Goal: Task Accomplishment & Management: Complete application form

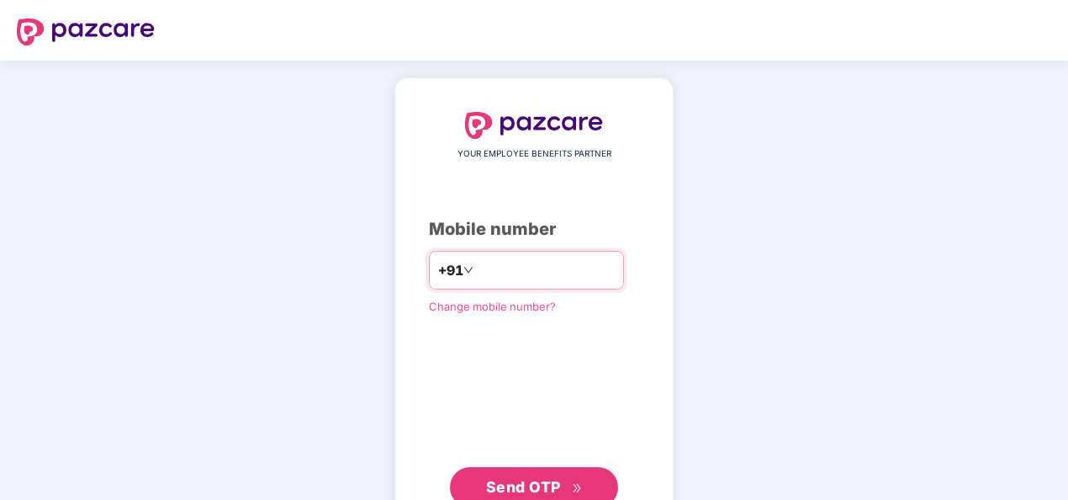
click at [482, 274] on input "number" at bounding box center [546, 270] width 138 height 27
type input "**********"
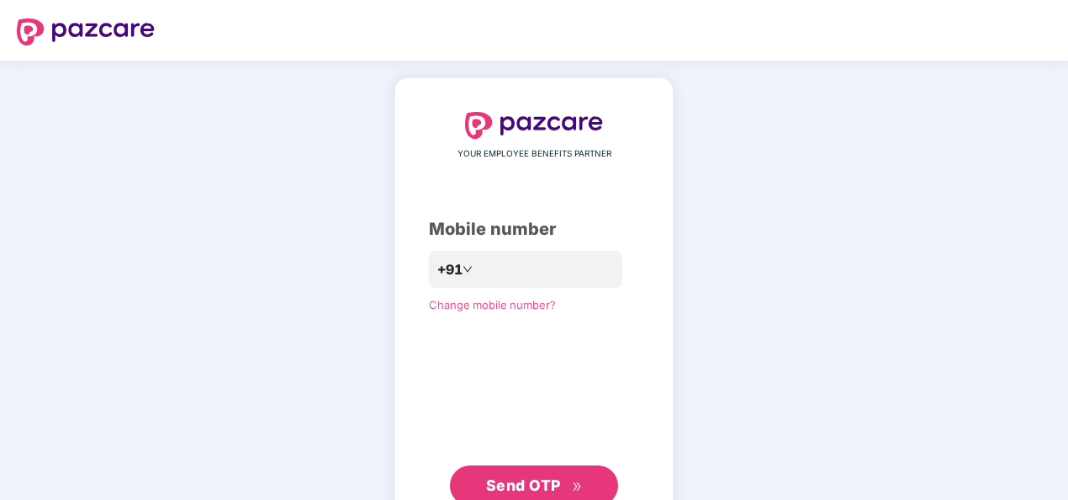
click at [554, 476] on span "Send OTP" at bounding box center [523, 485] width 75 height 18
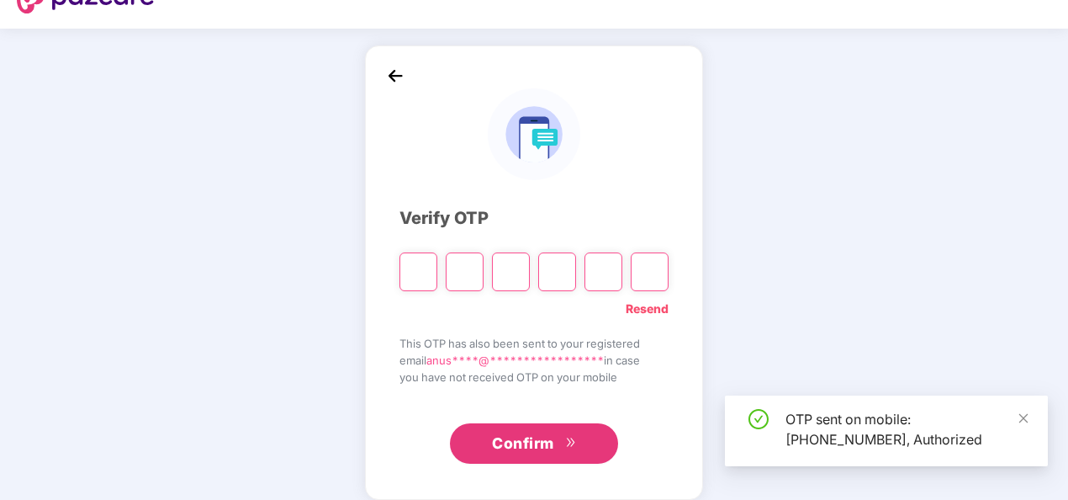
scroll to position [49, 0]
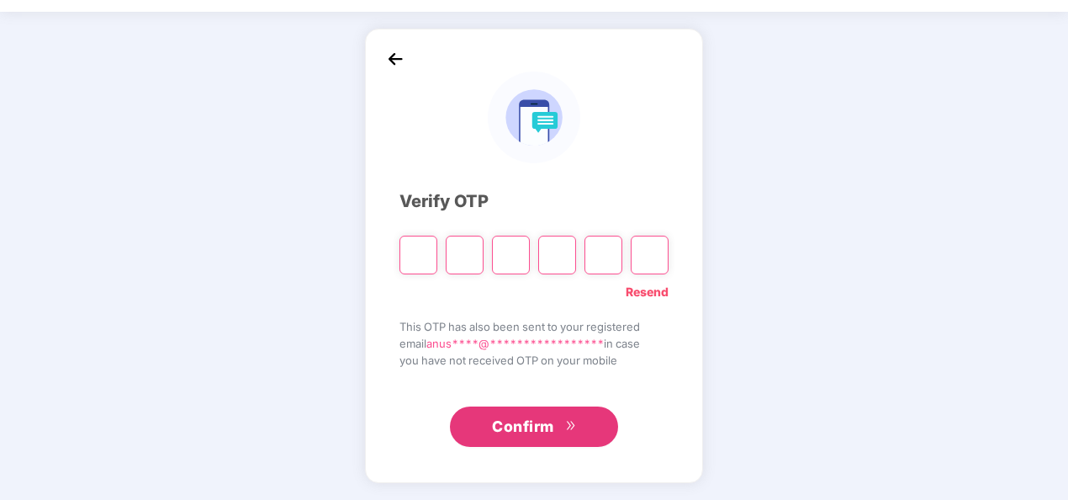
paste input "*"
type input "*"
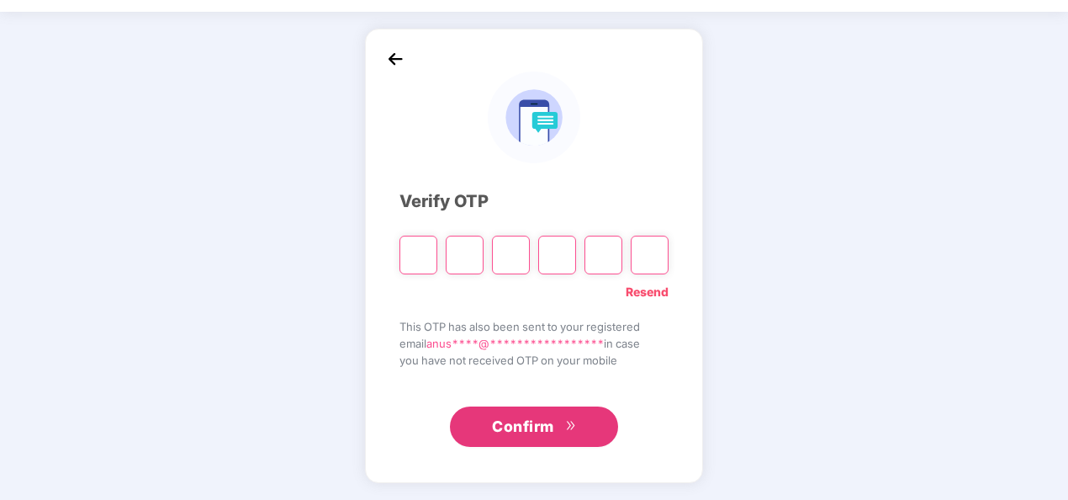
type input "*"
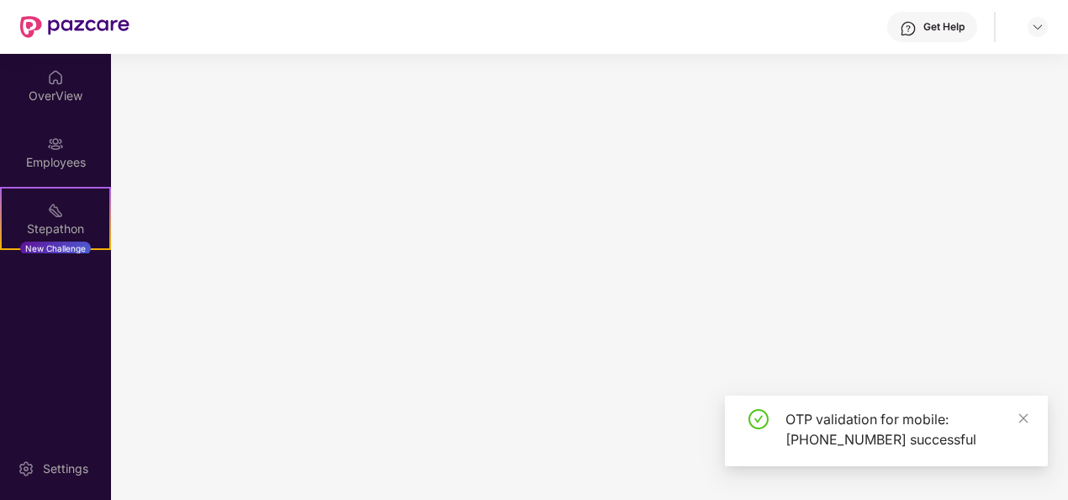
scroll to position [0, 0]
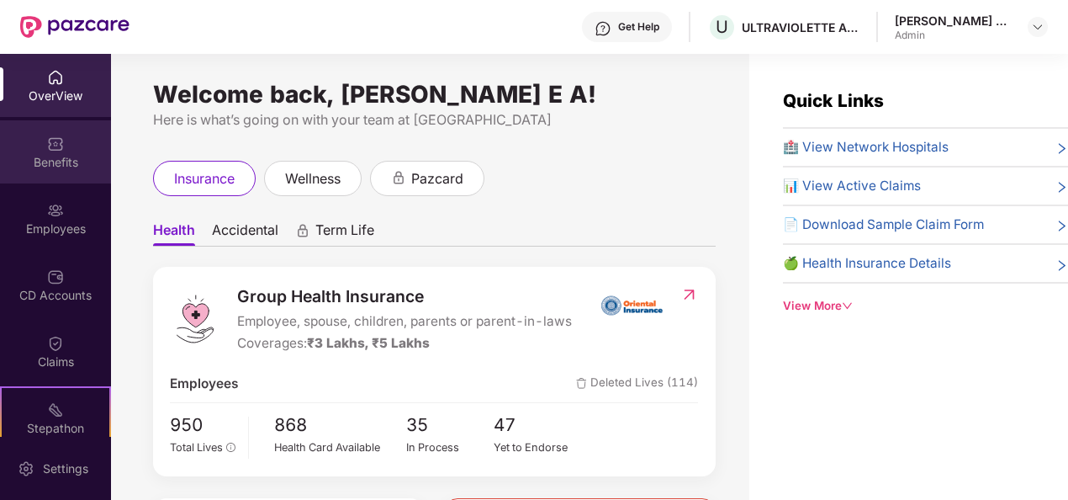
click at [58, 181] on div "Benefits" at bounding box center [55, 151] width 111 height 63
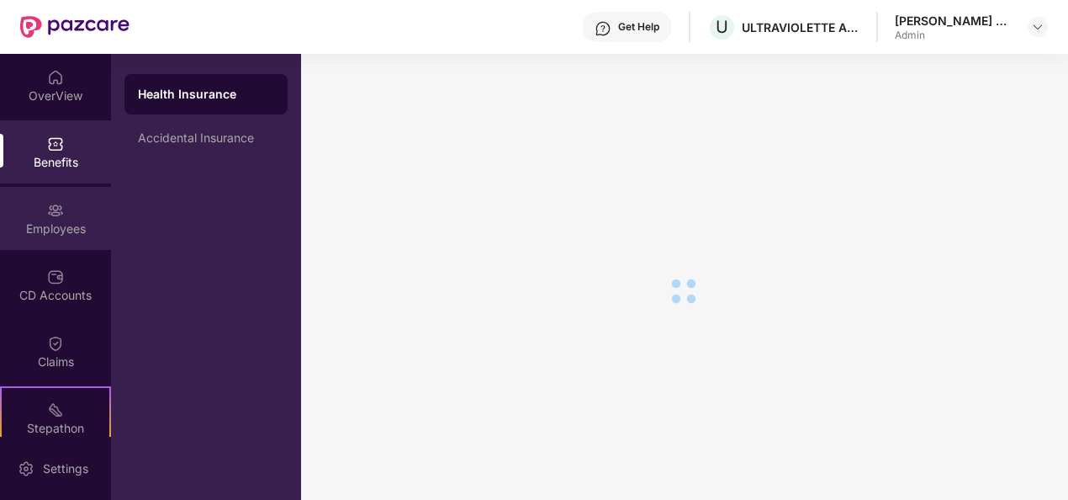
click at [57, 226] on div "Employees" at bounding box center [55, 228] width 111 height 17
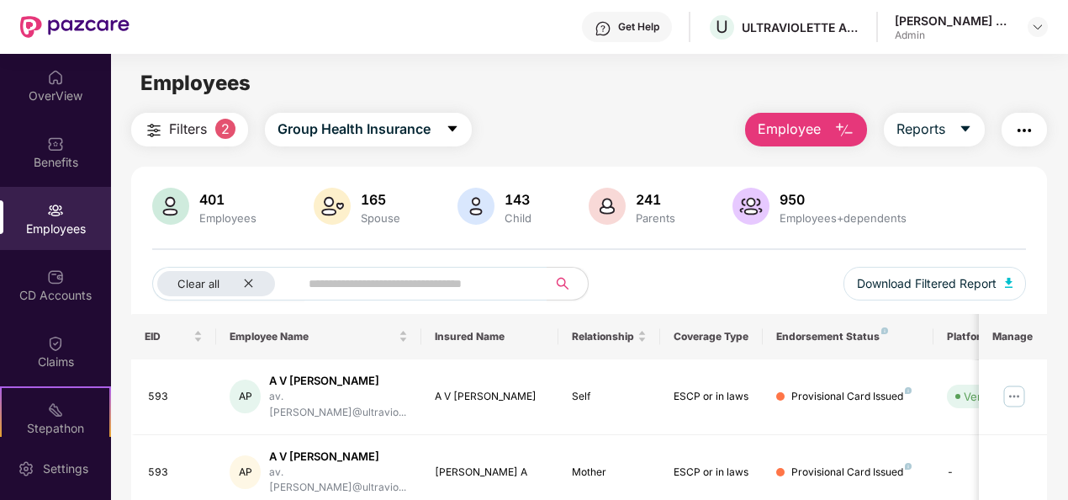
click at [820, 121] on span "Employee" at bounding box center [789, 129] width 63 height 21
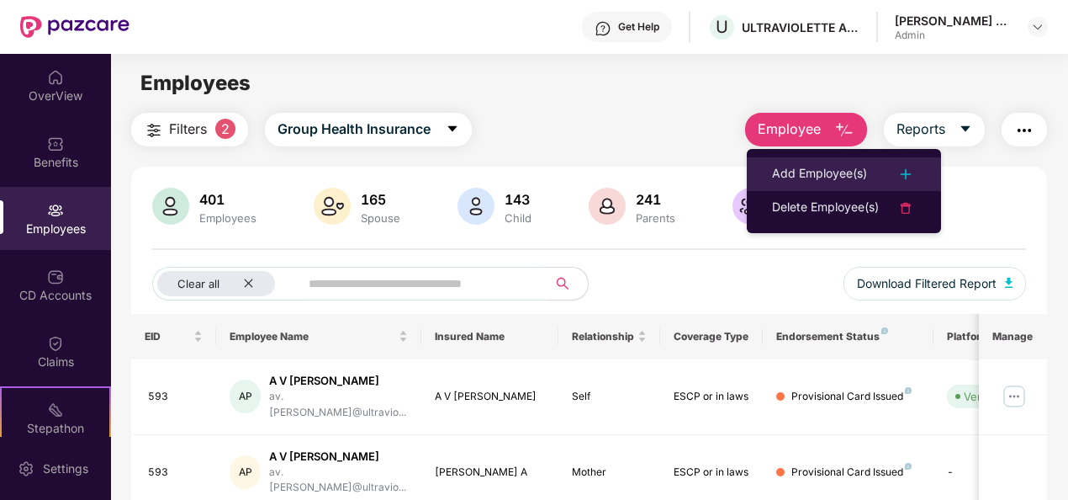
click at [902, 172] on img at bounding box center [906, 174] width 20 height 20
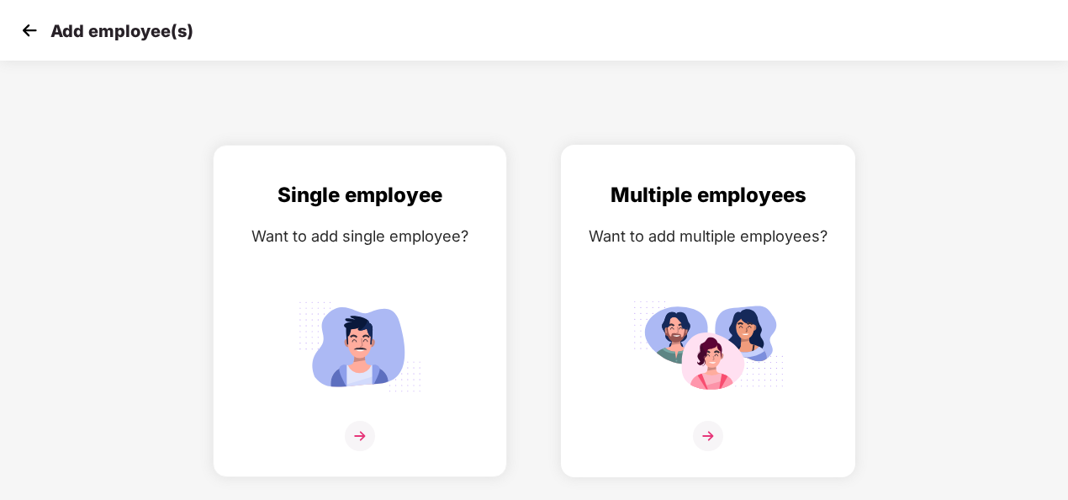
click at [701, 427] on img at bounding box center [708, 436] width 30 height 30
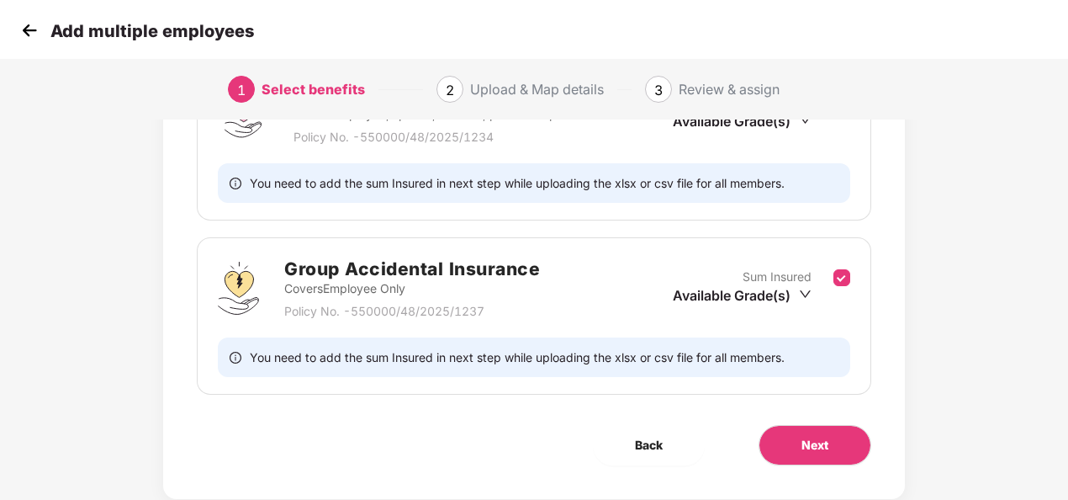
scroll to position [336, 0]
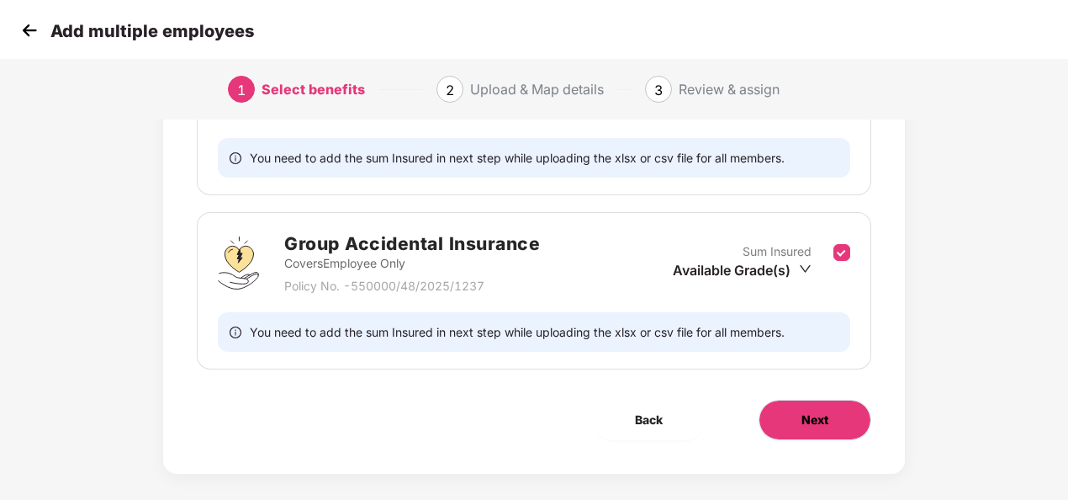
click at [843, 414] on button "Next" at bounding box center [815, 419] width 113 height 40
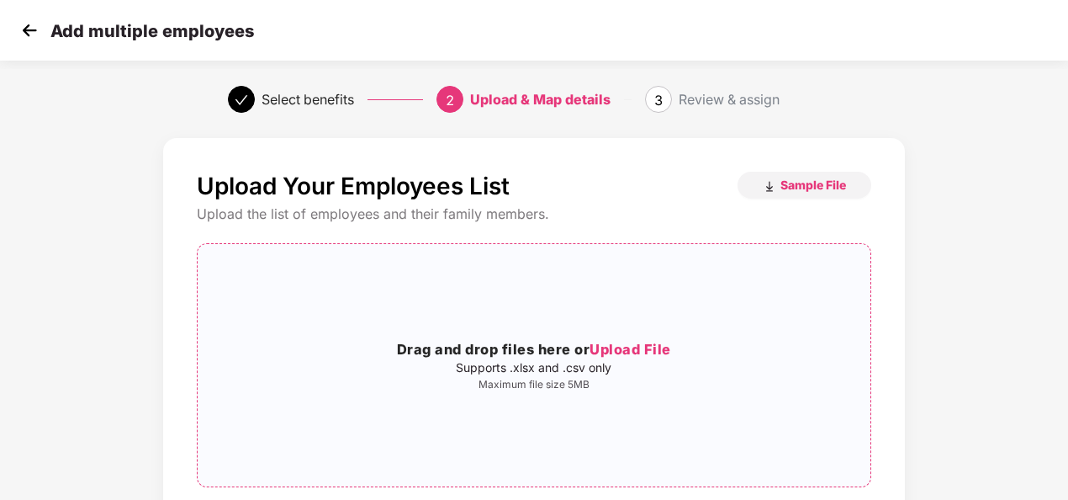
scroll to position [168, 0]
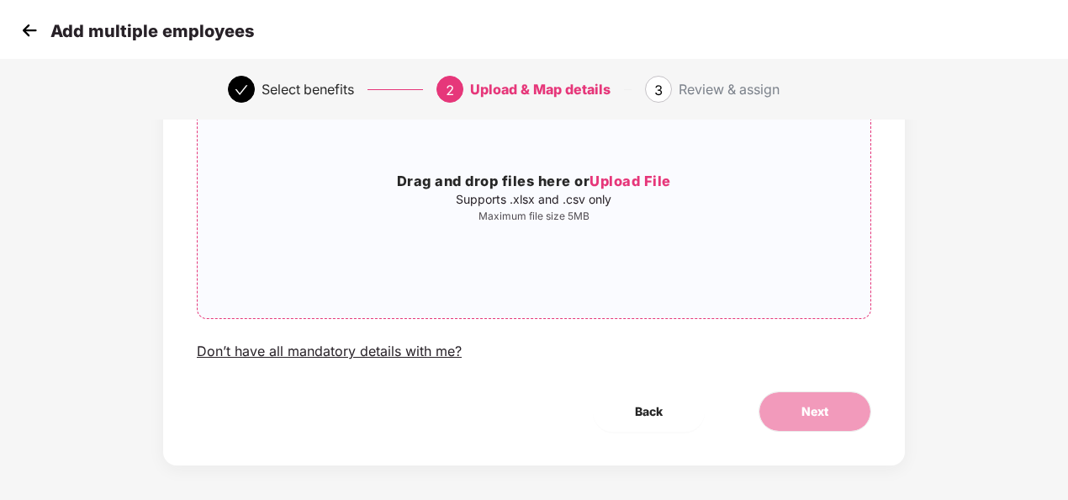
click at [642, 180] on span "Upload File" at bounding box center [631, 180] width 82 height 17
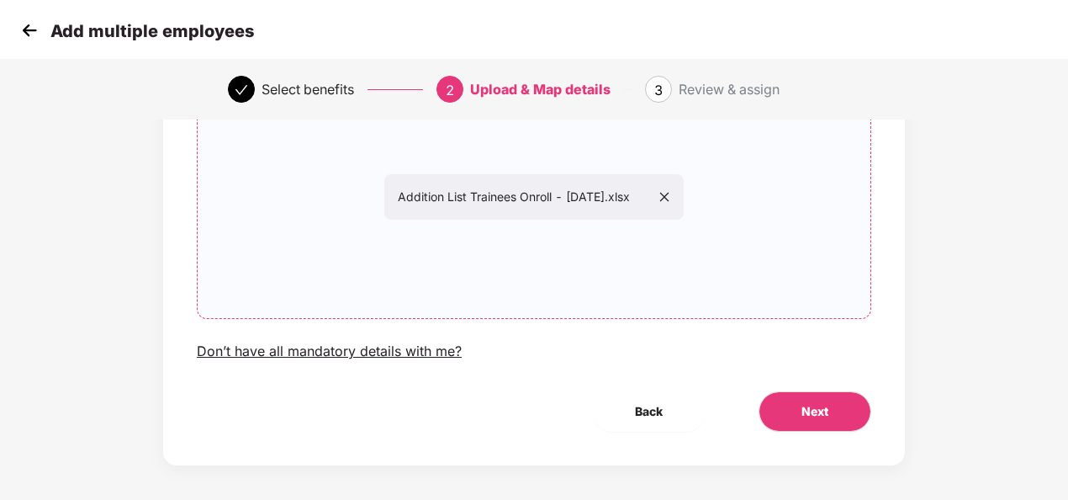
scroll to position [176, 0]
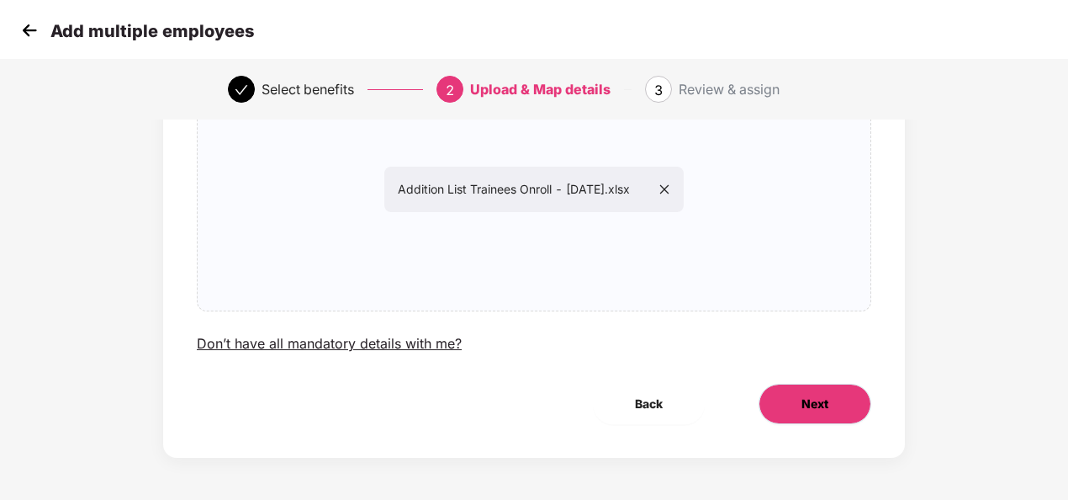
click at [826, 400] on span "Next" at bounding box center [814, 403] width 27 height 19
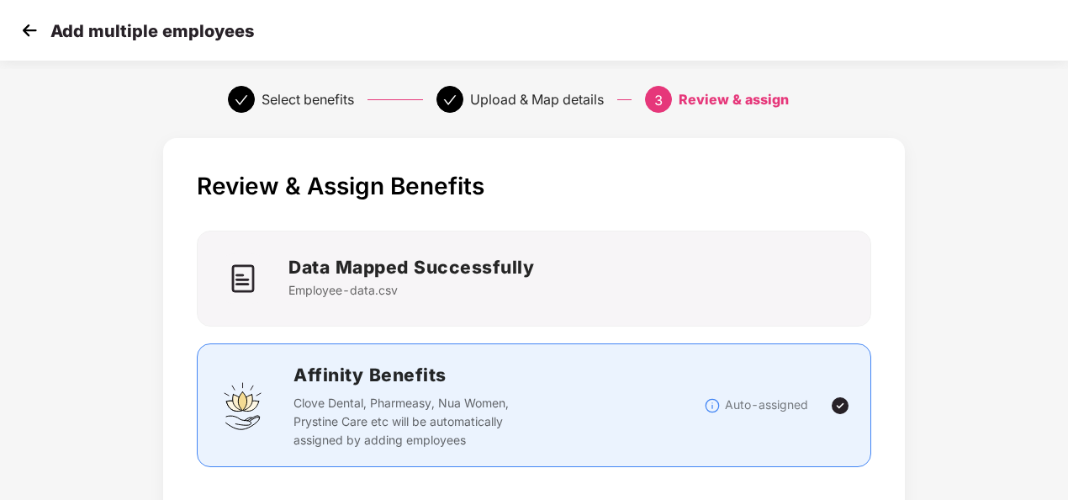
scroll to position [572, 0]
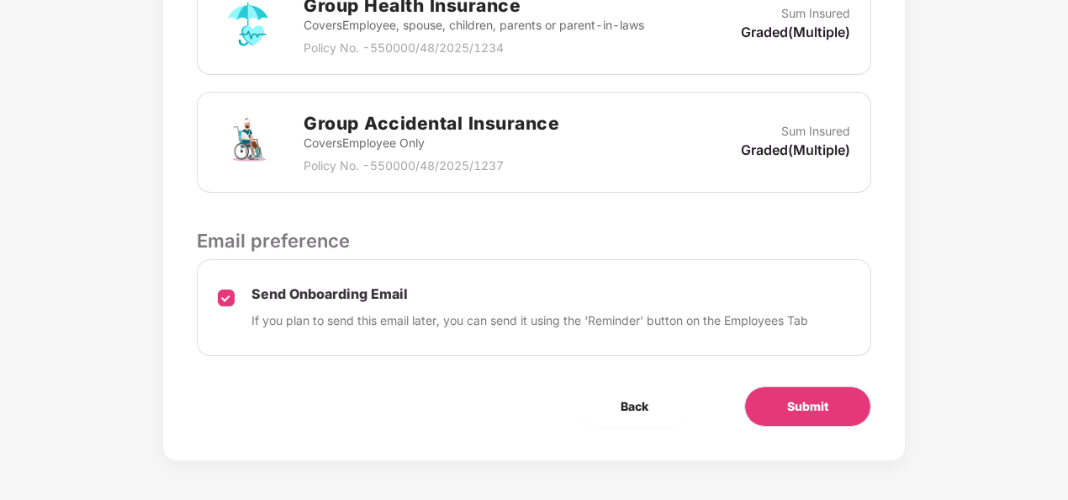
click at [1009, 191] on div "Review & Assign Benefits Data Mapped Successfully Employee-data.csv Affinity Be…" at bounding box center [534, 30] width 1068 height 944
click at [821, 402] on span "Submit" at bounding box center [807, 406] width 41 height 19
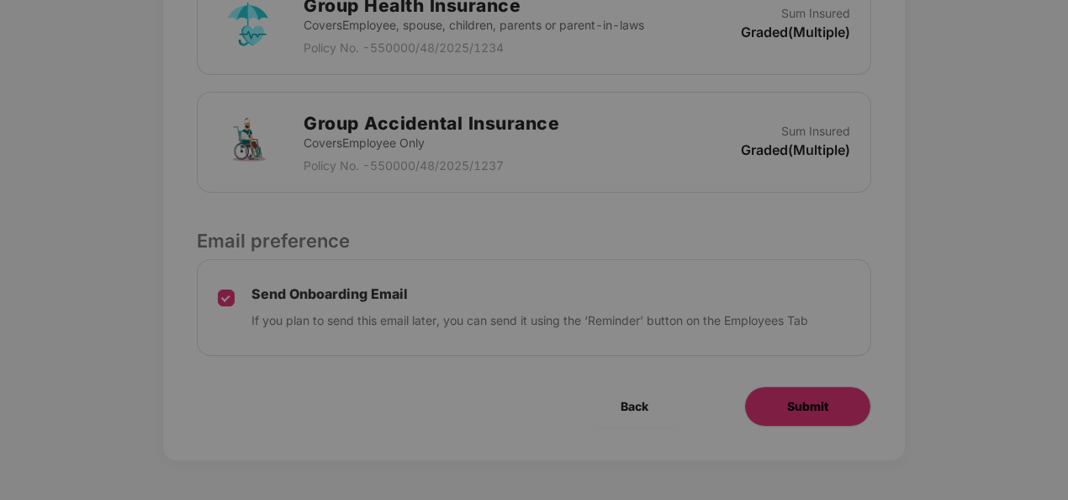
scroll to position [0, 0]
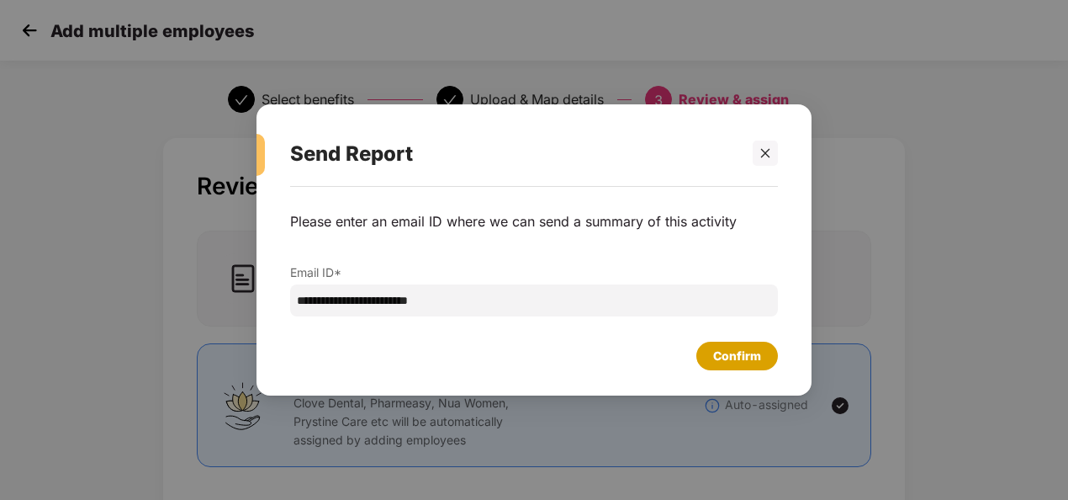
click at [750, 347] on div "Confirm" at bounding box center [737, 355] width 48 height 19
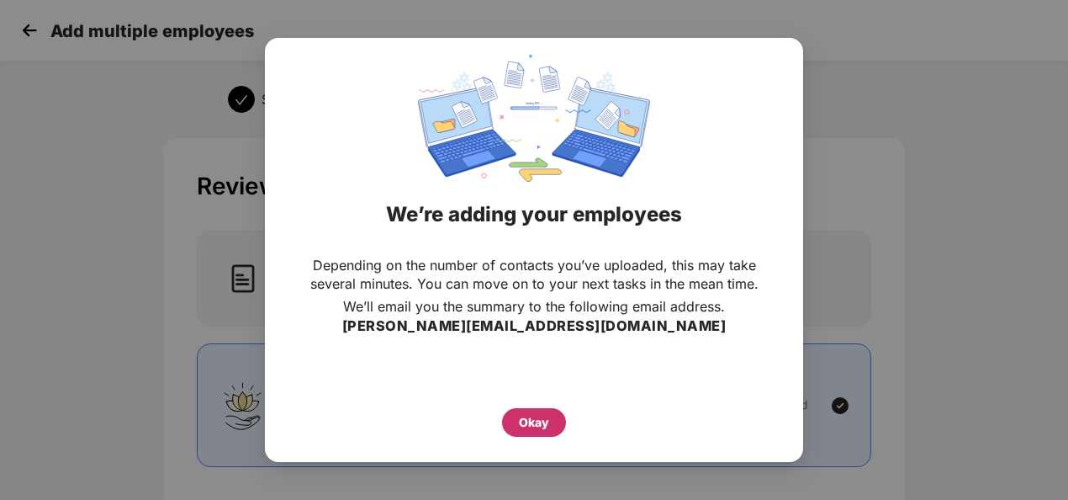
click at [527, 423] on div "Okay" at bounding box center [534, 422] width 30 height 19
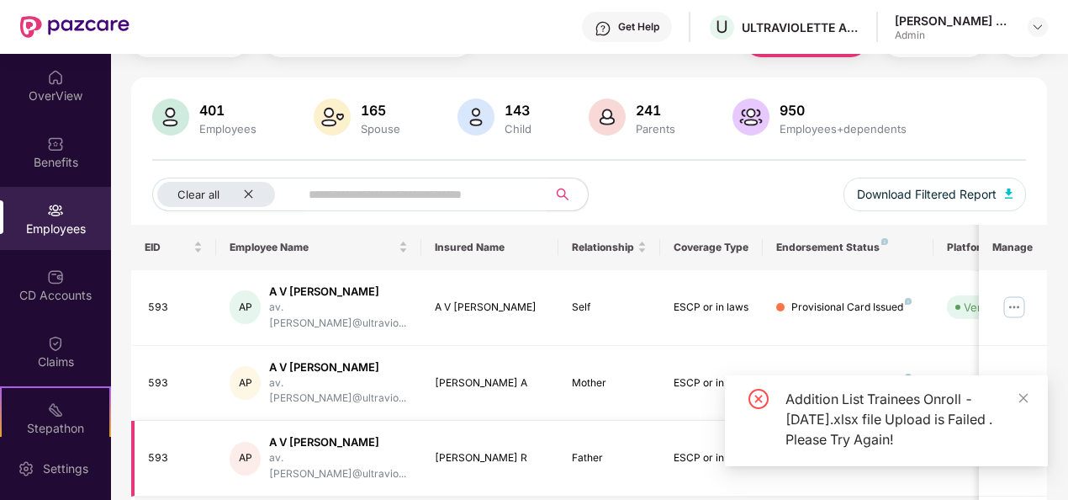
scroll to position [168, 0]
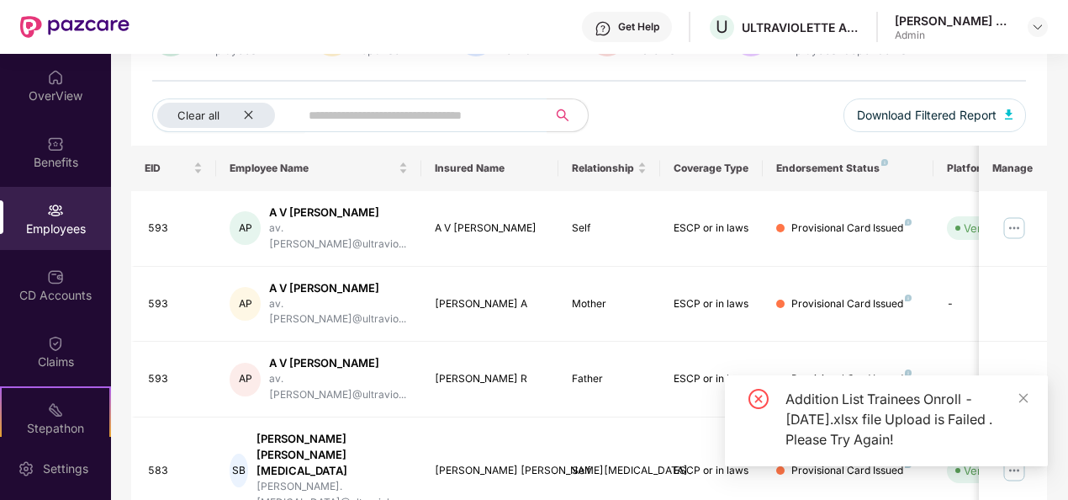
click at [925, 415] on div "Addition List Trainees Onroll - July 2025.xlsx file Upload is Failed . Please T…" at bounding box center [906, 419] width 242 height 61
click at [913, 405] on div "Addition List Trainees Onroll - July 2025.xlsx file Upload is Failed . Please T…" at bounding box center [906, 419] width 242 height 61
click at [806, 429] on div "Addition List Trainees Onroll - July 2025.xlsx file Upload is Failed . Please T…" at bounding box center [906, 419] width 242 height 61
click at [742, 395] on div "Addition List Trainees Onroll - July 2025.xlsx file Upload is Failed . Please T…" at bounding box center [886, 420] width 323 height 91
drag, startPoint x: 759, startPoint y: 394, endPoint x: 816, endPoint y: 399, distance: 57.4
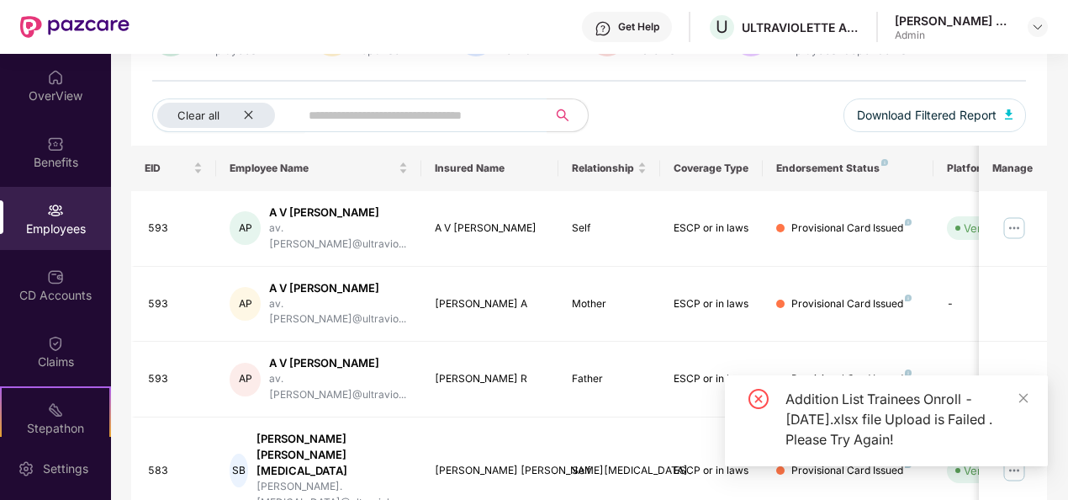
click at [759, 394] on icon "close-circle" at bounding box center [758, 399] width 20 height 20
click at [816, 399] on div "Addition List Trainees Onroll - July 2025.xlsx file Upload is Failed . Please T…" at bounding box center [906, 419] width 242 height 61
click at [820, 413] on div "Addition List Trainees Onroll - July 2025.xlsx file Upload is Failed . Please T…" at bounding box center [906, 419] width 242 height 61
click at [833, 415] on div "Addition List Trainees Onroll - July 2025.xlsx file Upload is Failed . Please T…" at bounding box center [906, 419] width 242 height 61
click at [840, 422] on div "Addition List Trainees Onroll - July 2025.xlsx file Upload is Failed . Please T…" at bounding box center [906, 419] width 242 height 61
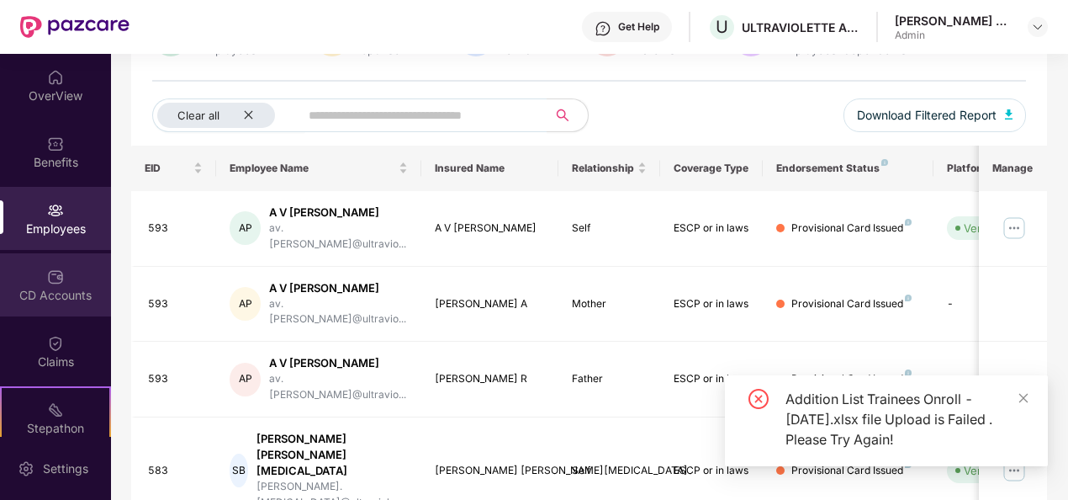
scroll to position [0, 0]
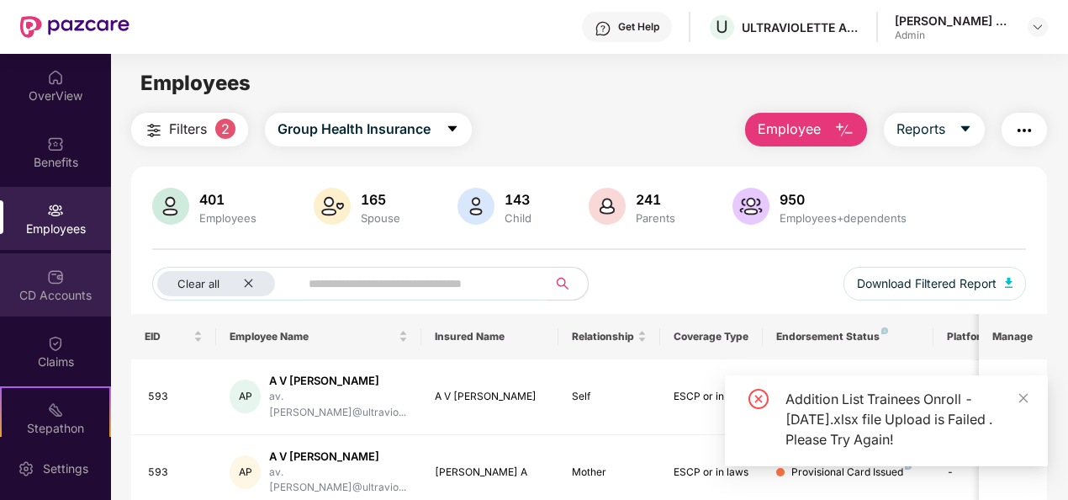
click at [52, 299] on div "CD Accounts" at bounding box center [55, 295] width 111 height 17
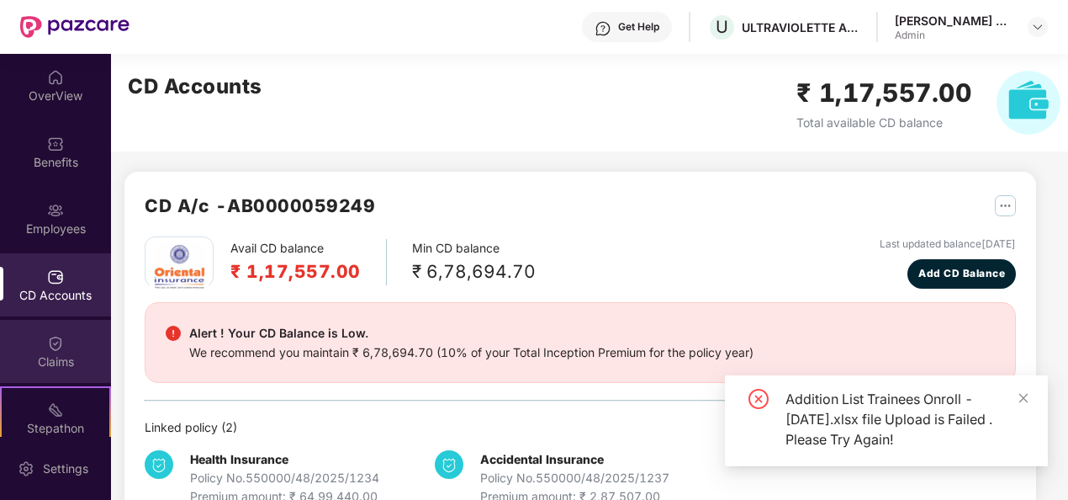
click at [55, 360] on div "Claims" at bounding box center [55, 361] width 111 height 17
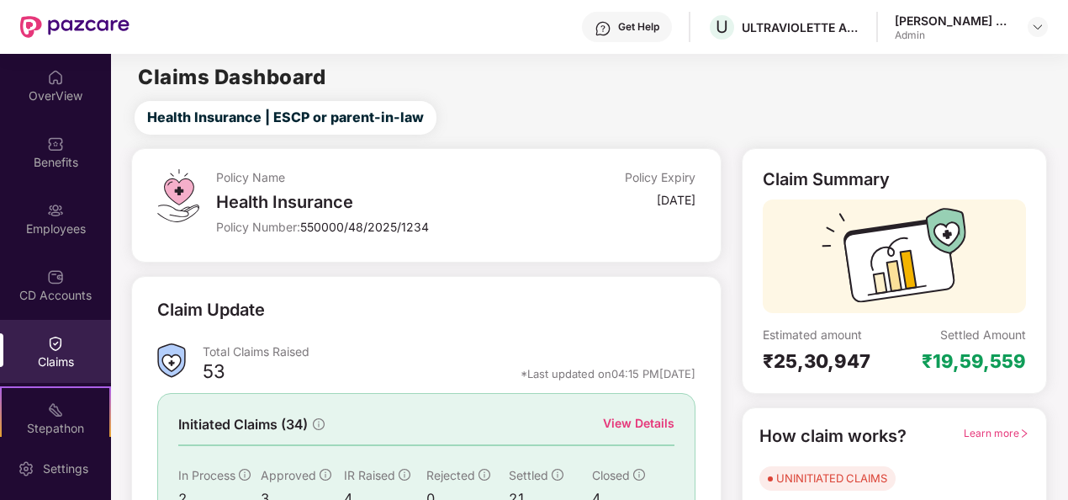
click at [671, 95] on main "Claims Dashboard Health Insurance | ESCP or parent-in-law Policy Name Health In…" at bounding box center [589, 356] width 956 height 605
click at [51, 217] on img at bounding box center [55, 210] width 17 height 17
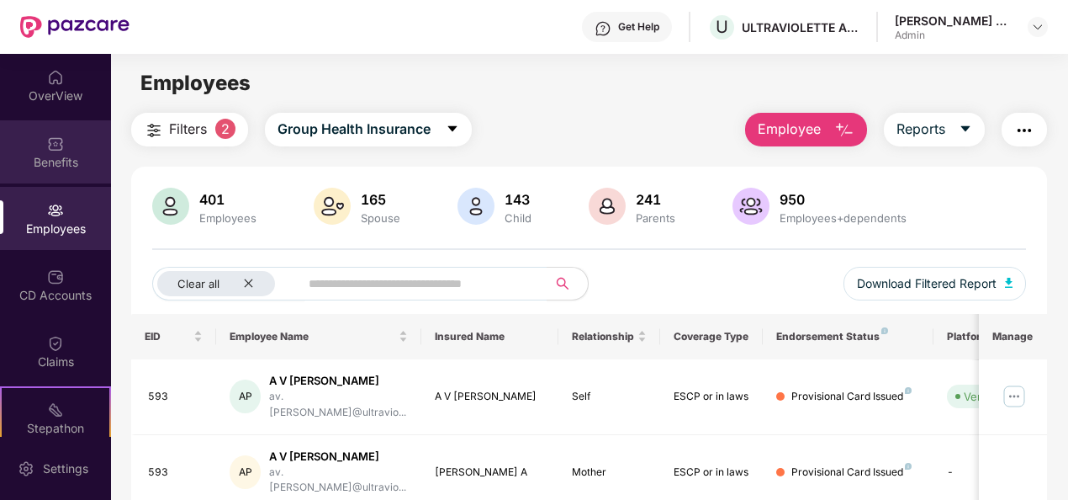
click at [41, 151] on div "Benefits" at bounding box center [55, 151] width 111 height 63
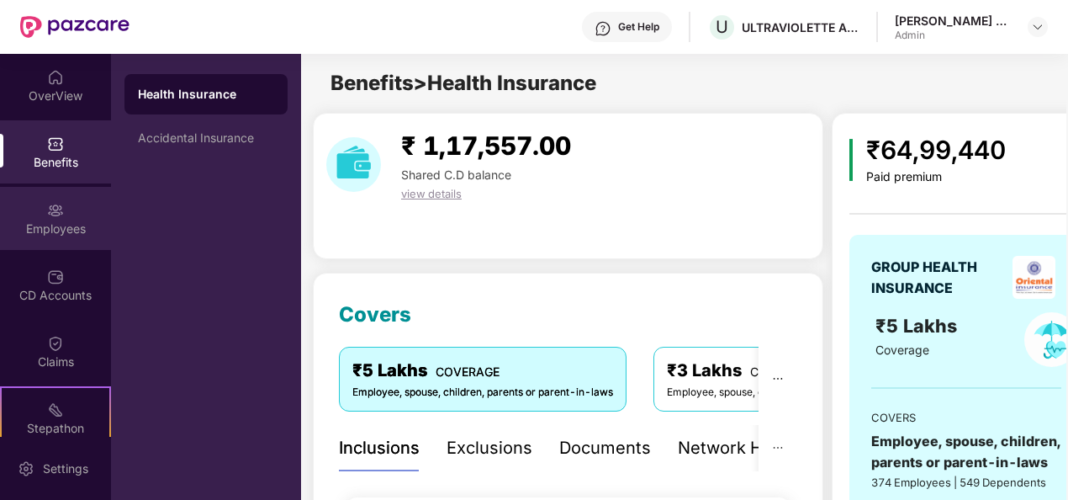
click at [33, 230] on div "Employees" at bounding box center [55, 228] width 111 height 17
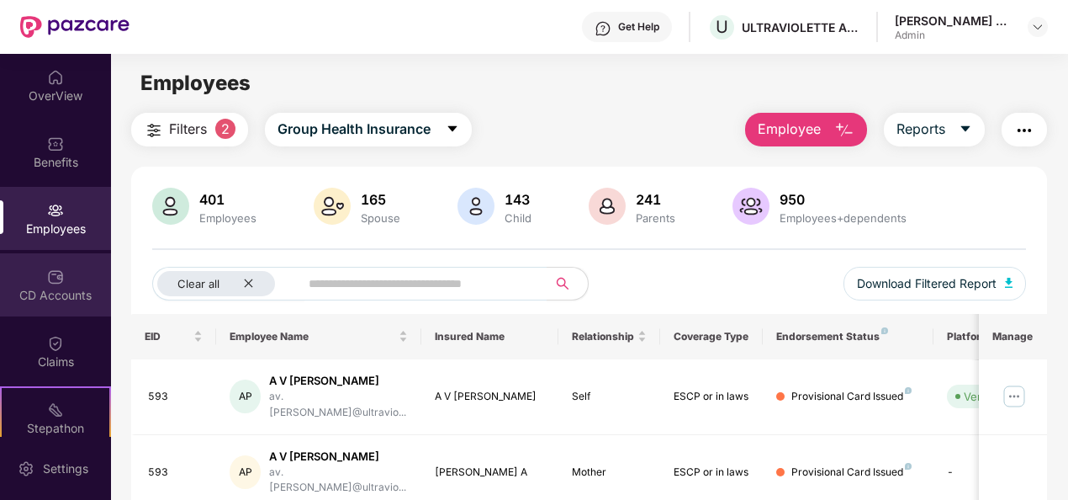
click at [61, 289] on div "CD Accounts" at bounding box center [55, 295] width 111 height 17
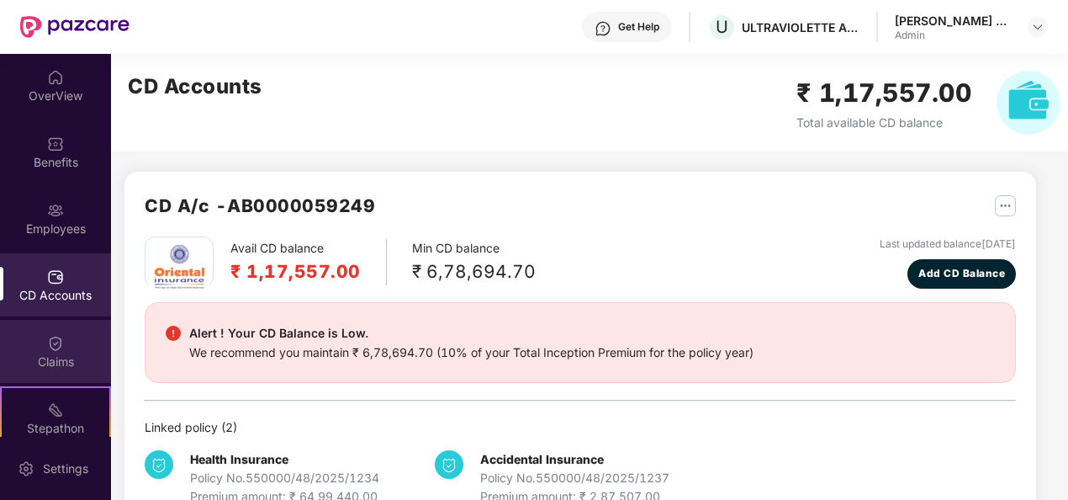
click at [59, 357] on div "Claims" at bounding box center [55, 361] width 111 height 17
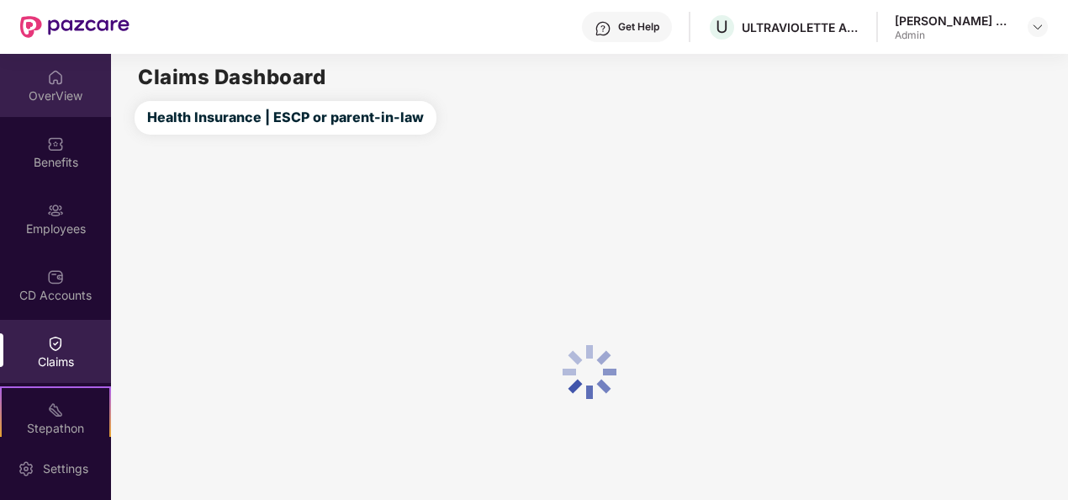
click at [41, 71] on div "OverView" at bounding box center [55, 85] width 111 height 63
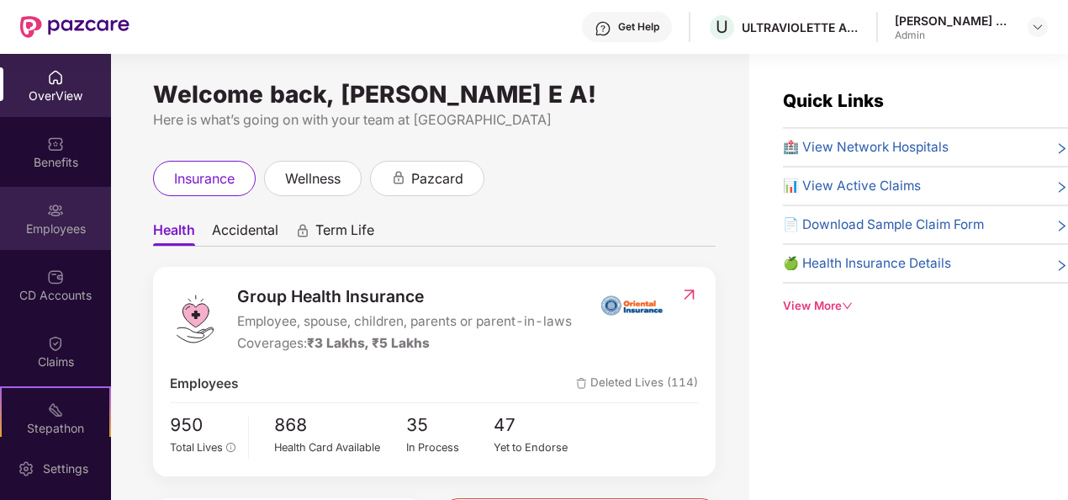
click at [87, 227] on div "Employees" at bounding box center [55, 228] width 111 height 17
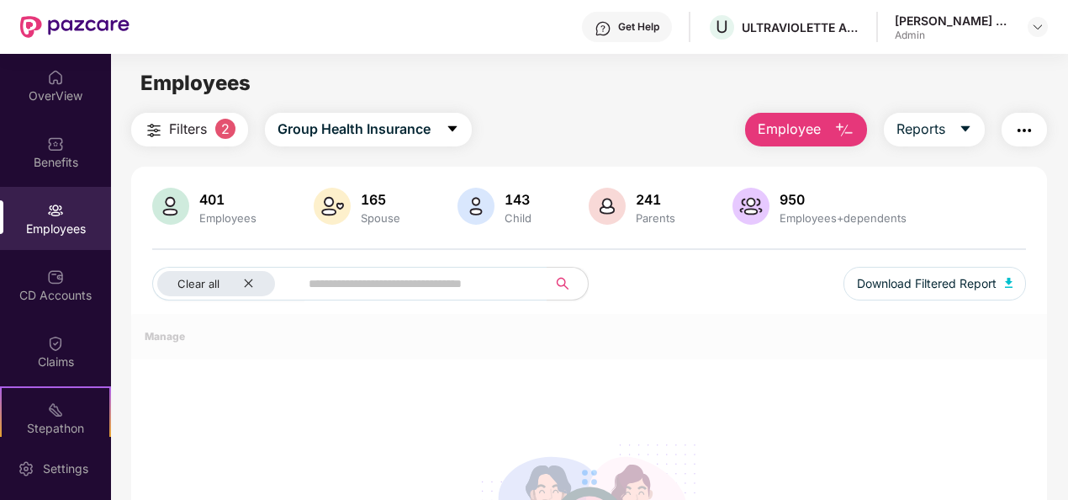
click at [824, 127] on button "Employee" at bounding box center [806, 130] width 122 height 34
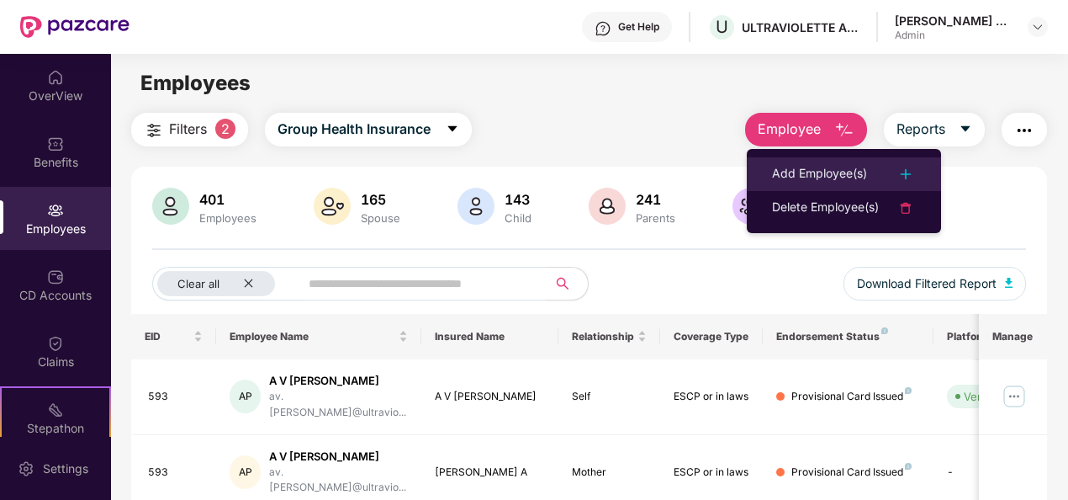
click at [849, 176] on div "Add Employee(s)" at bounding box center [819, 174] width 95 height 20
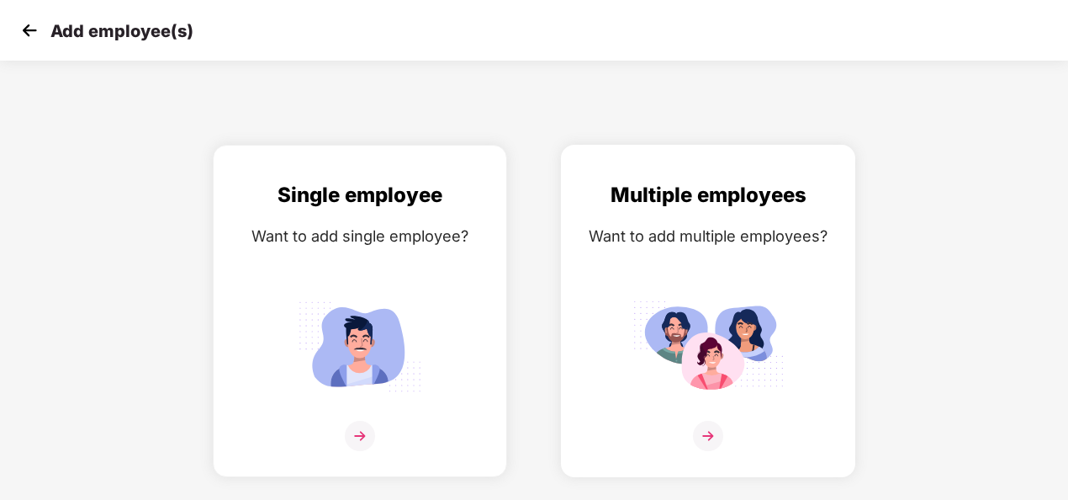
click at [775, 284] on div "Multiple employees Want to add multiple employees?" at bounding box center [708, 325] width 259 height 293
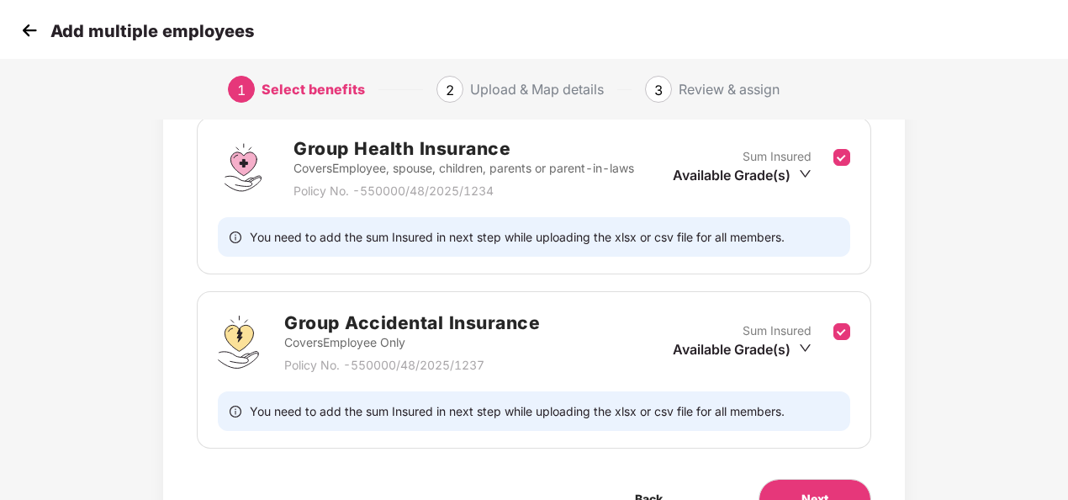
scroll to position [351, 0]
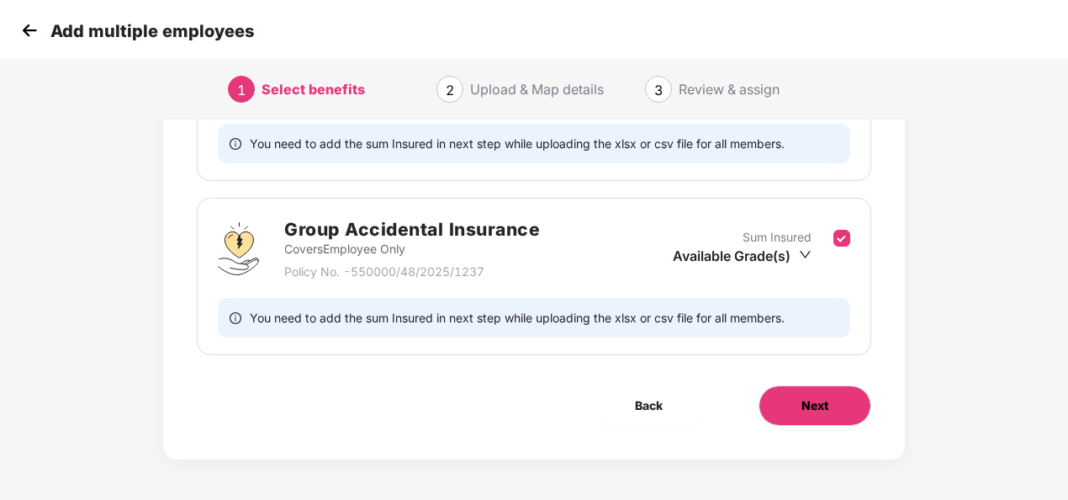
click at [836, 403] on button "Next" at bounding box center [815, 405] width 113 height 40
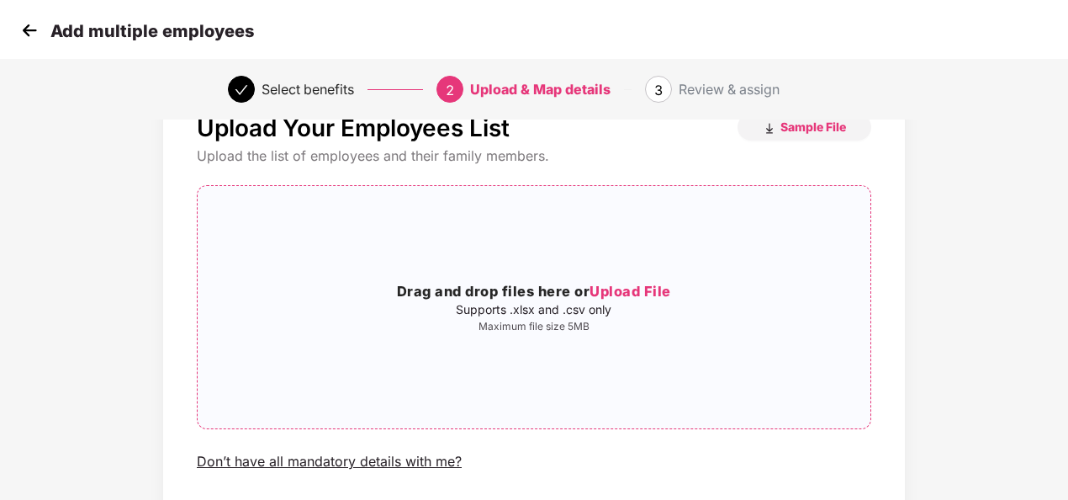
scroll to position [84, 0]
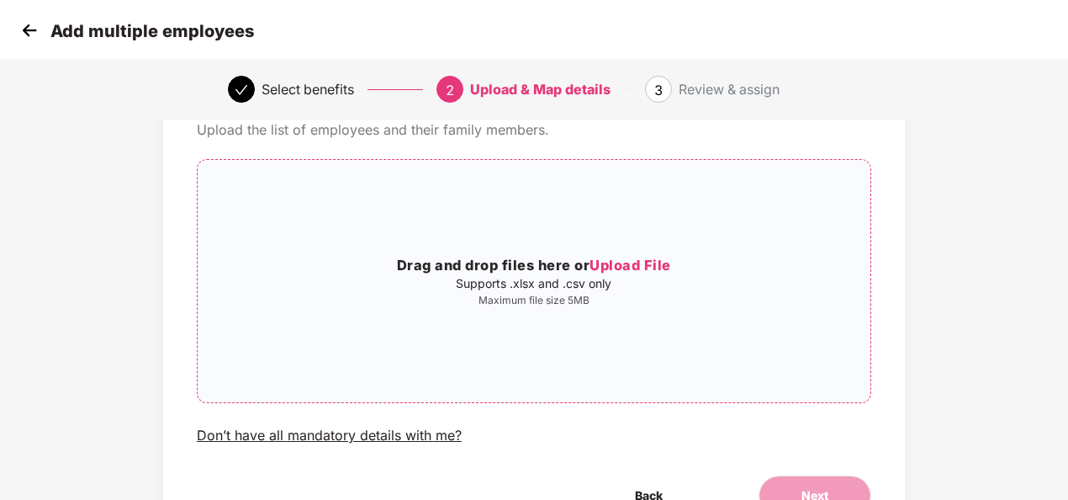
click at [636, 262] on span "Upload File" at bounding box center [631, 265] width 82 height 17
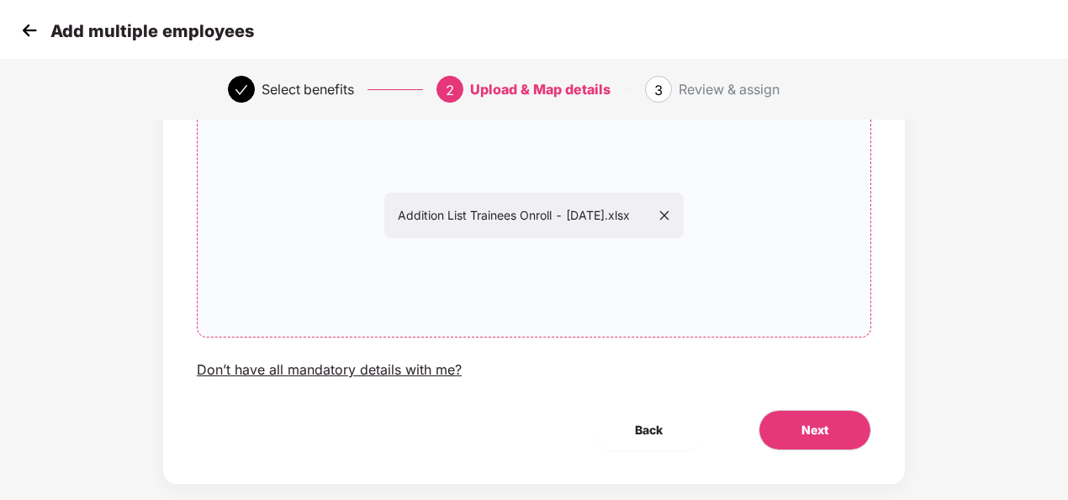
scroll to position [176, 0]
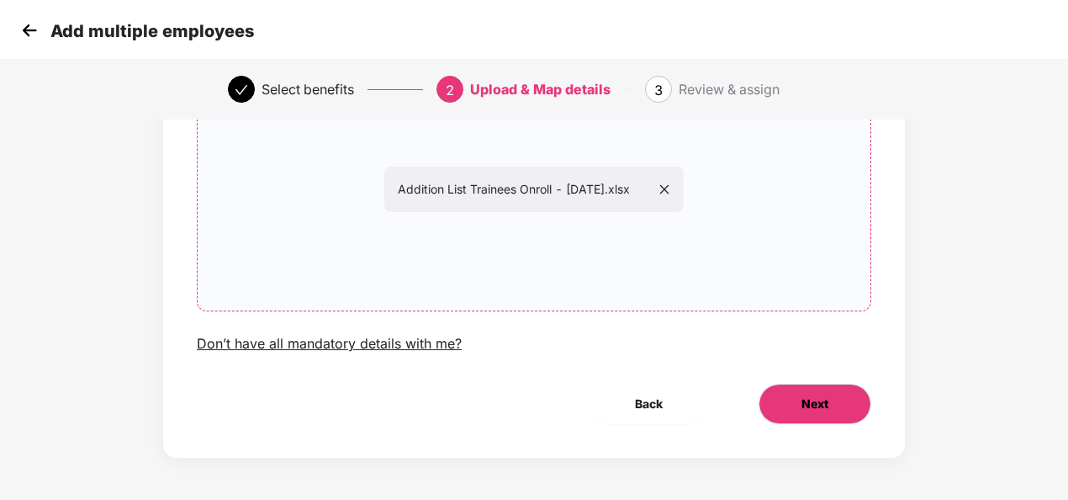
click at [830, 396] on button "Next" at bounding box center [815, 403] width 113 height 40
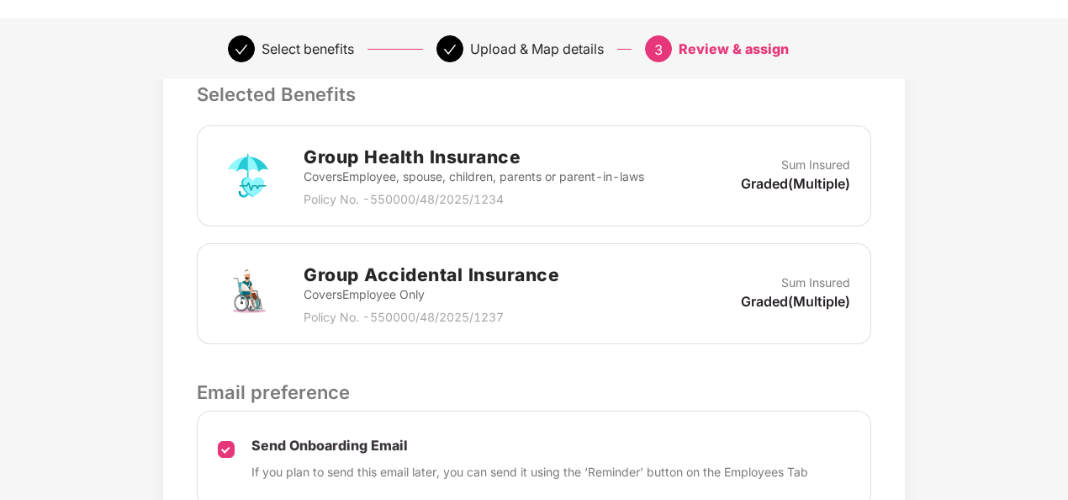
scroll to position [572, 0]
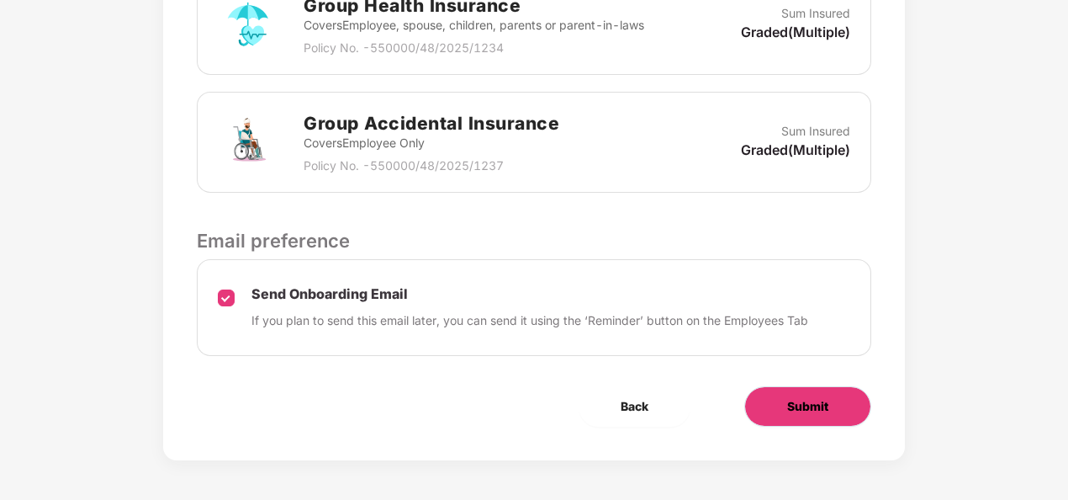
click at [809, 404] on span "Submit" at bounding box center [807, 406] width 41 height 19
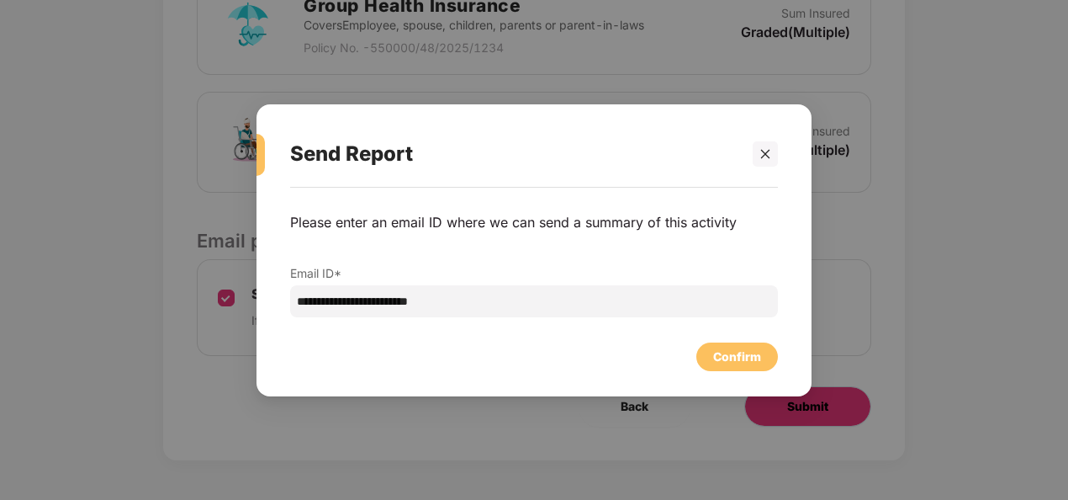
scroll to position [0, 0]
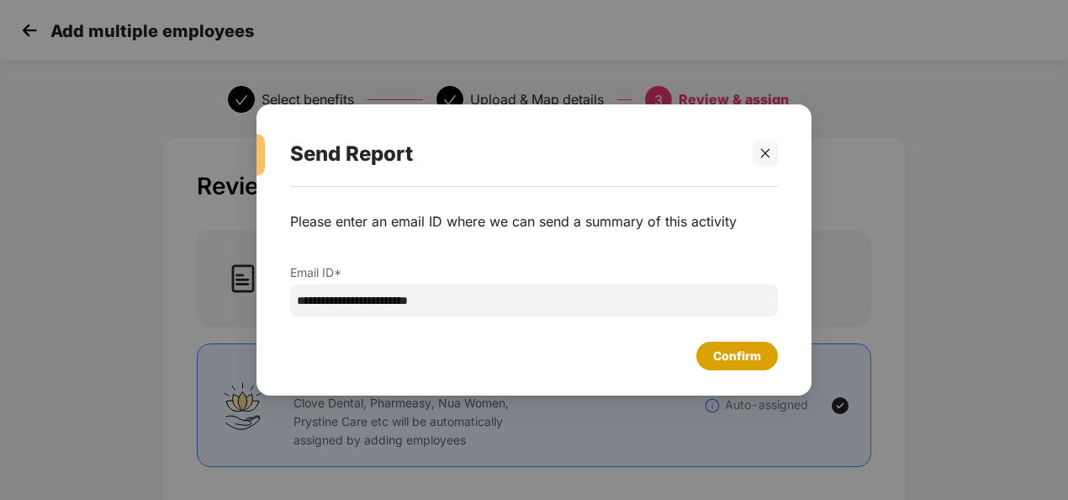
click at [740, 348] on div "Confirm" at bounding box center [737, 355] width 48 height 19
